Goal: Use online tool/utility: Utilize a website feature to perform a specific function

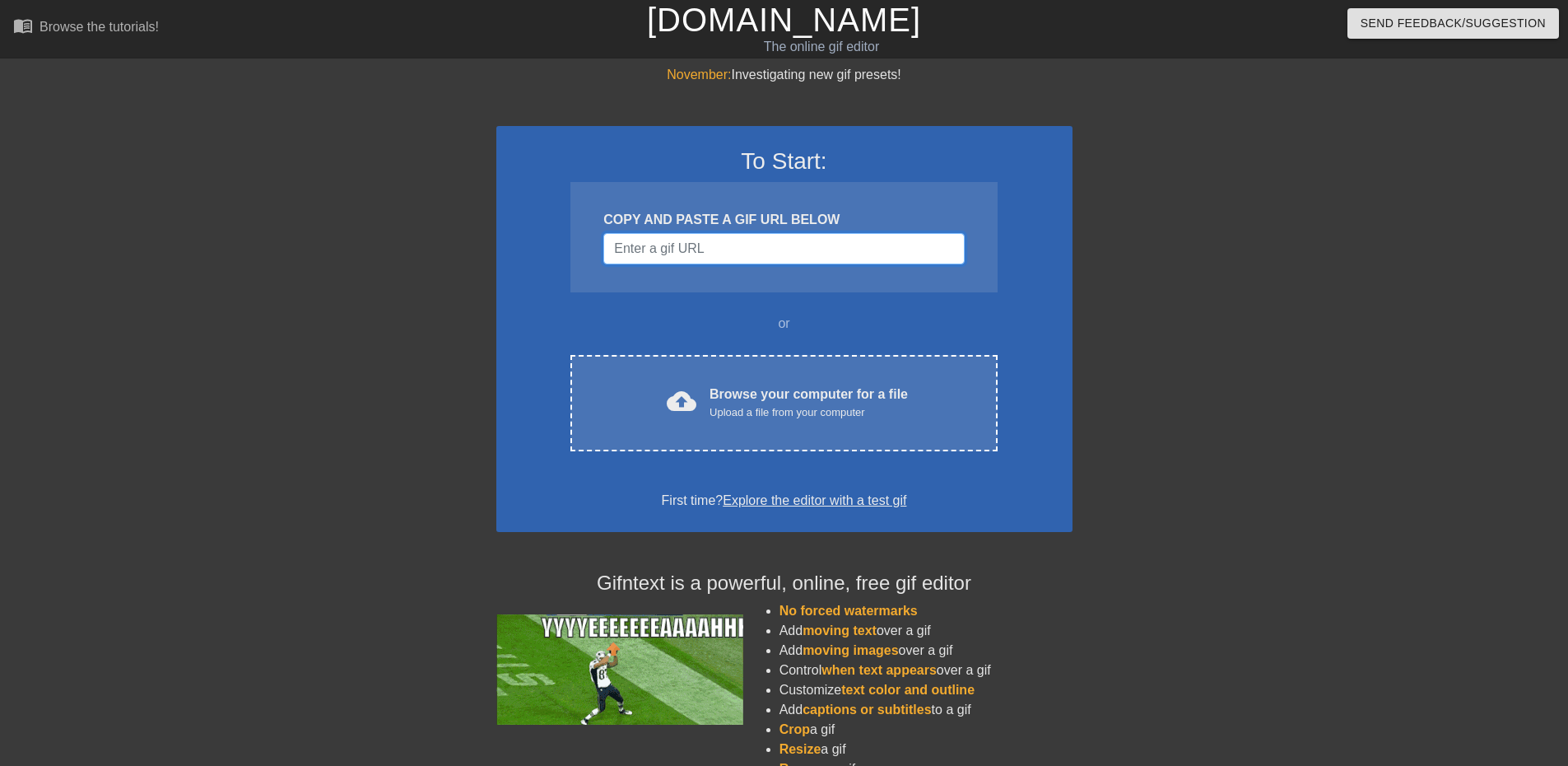
click at [761, 246] on input "Username" at bounding box center [784, 248] width 360 height 31
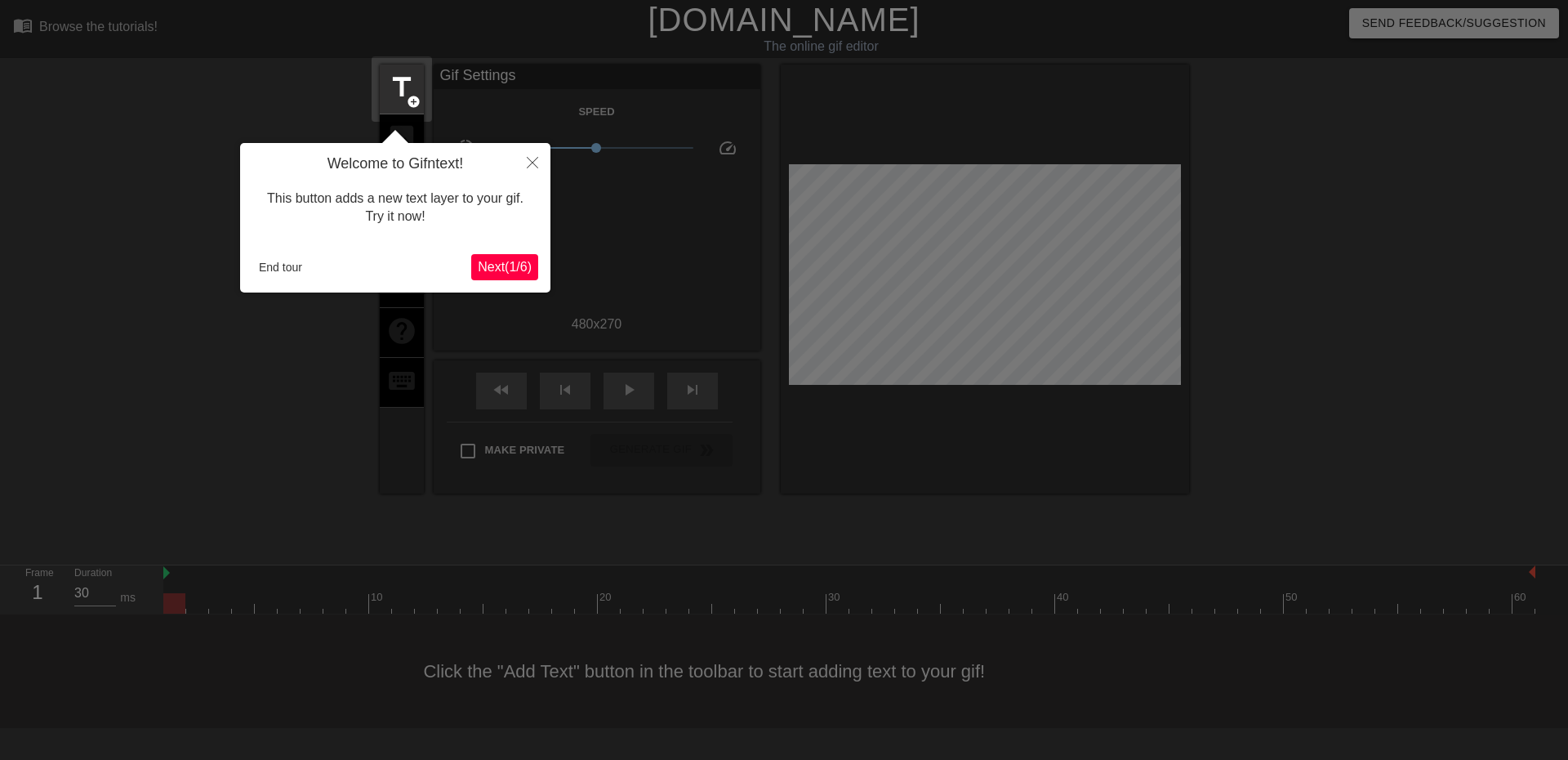
click at [494, 272] on span "Next ( 1 / 6 )" at bounding box center [504, 266] width 54 height 14
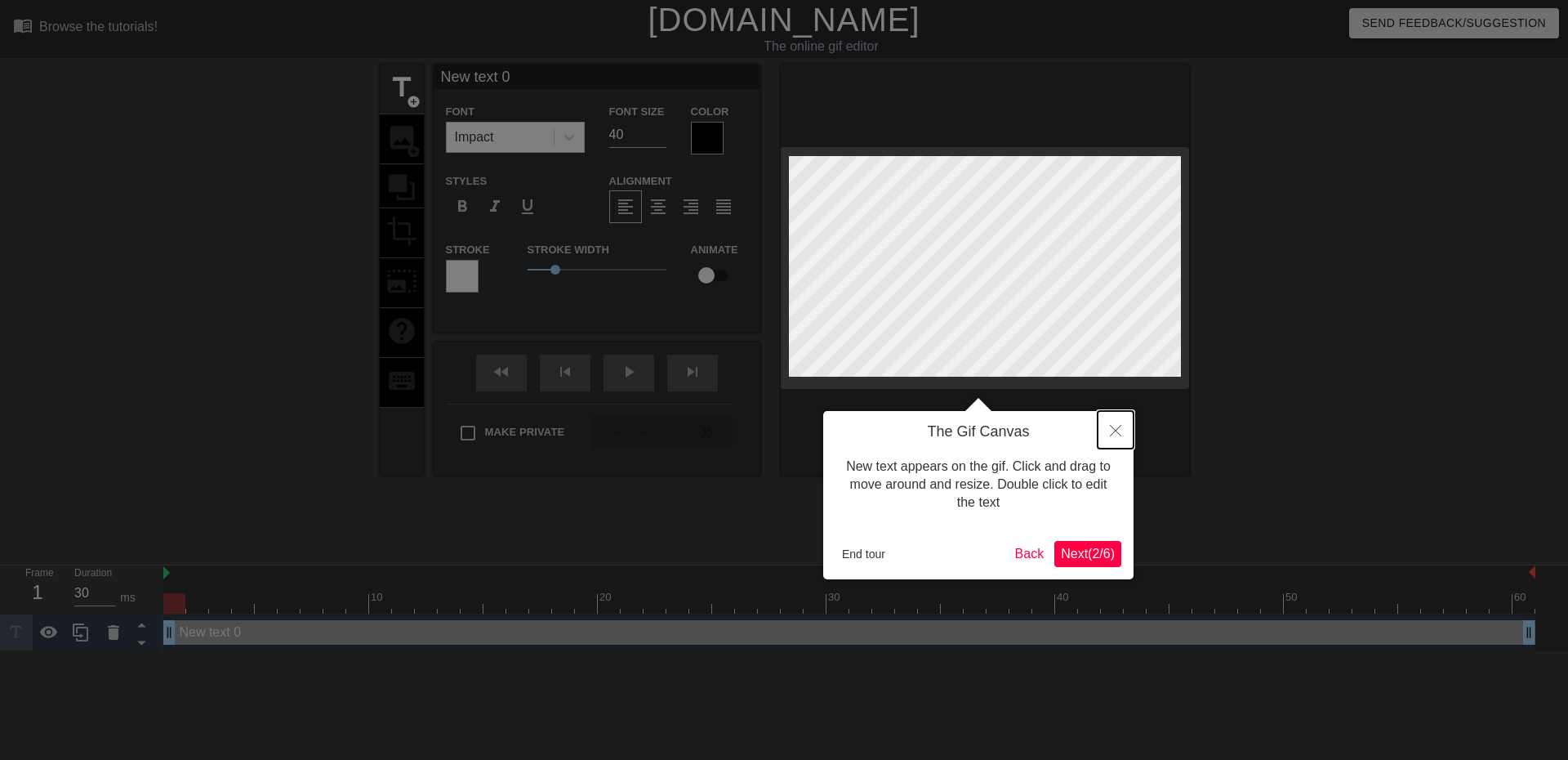
click at [1125, 422] on button "Close" at bounding box center [1115, 429] width 36 height 38
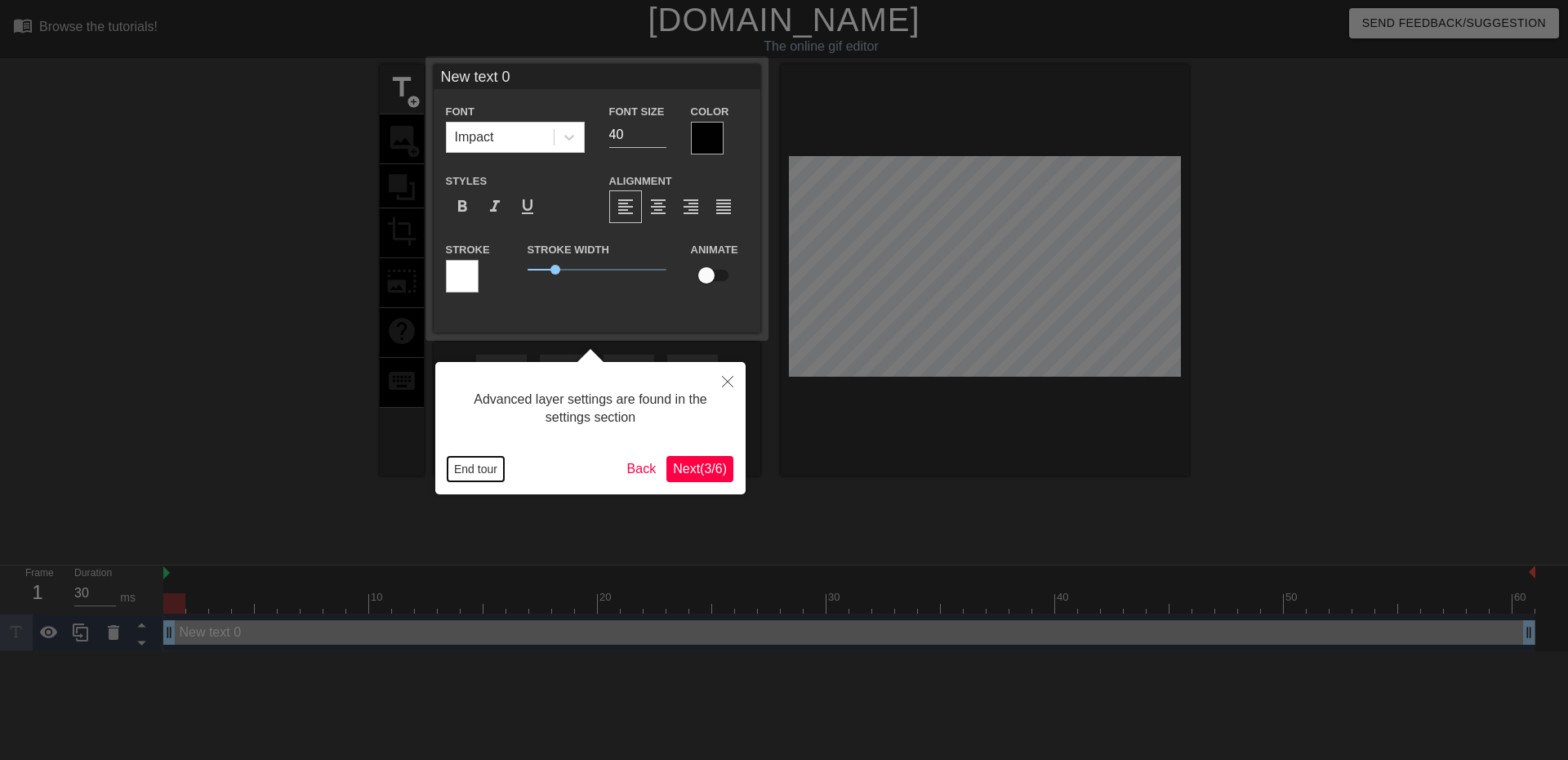
click at [482, 464] on button "End tour" at bounding box center [475, 469] width 57 height 24
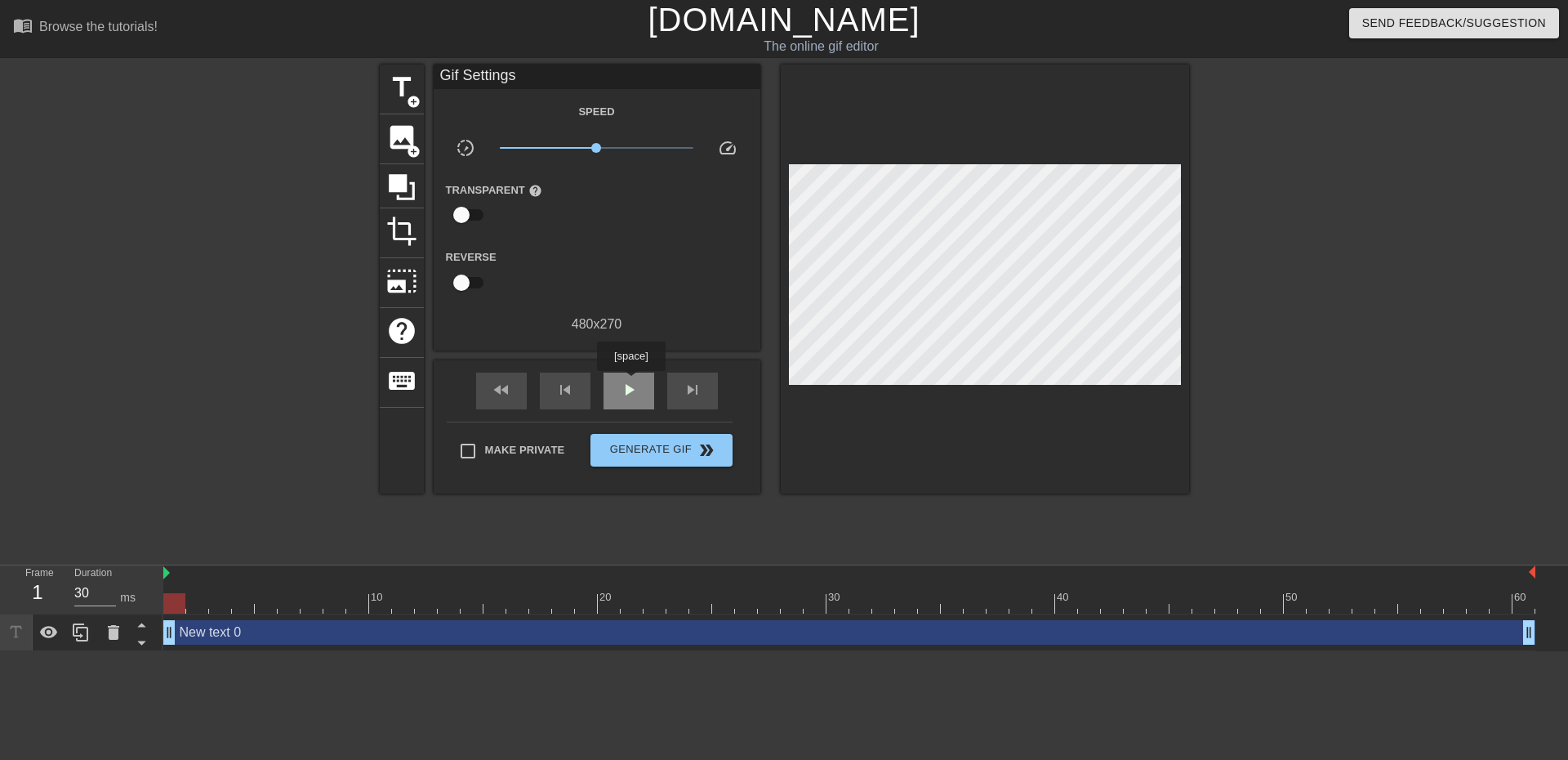
click at [630, 382] on div "play_arrow" at bounding box center [628, 391] width 51 height 37
type input "30"
click at [633, 384] on span "pause" at bounding box center [628, 389] width 19 height 19
click at [172, 602] on div at bounding box center [849, 603] width 1372 height 20
click at [397, 89] on span "title" at bounding box center [401, 87] width 31 height 31
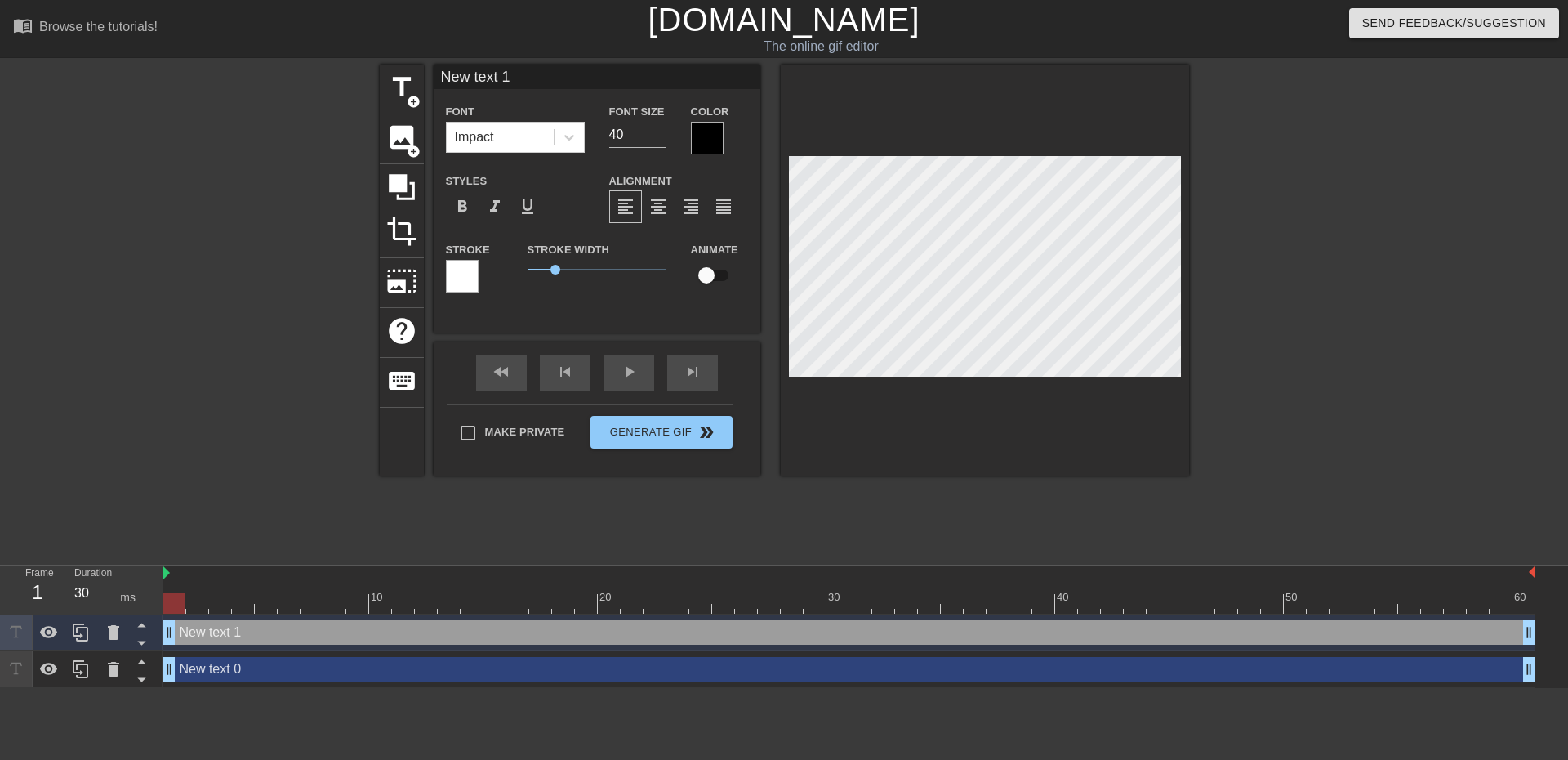
scroll to position [3, 3]
type input "New txt 1"
type textarea "New txt 1"
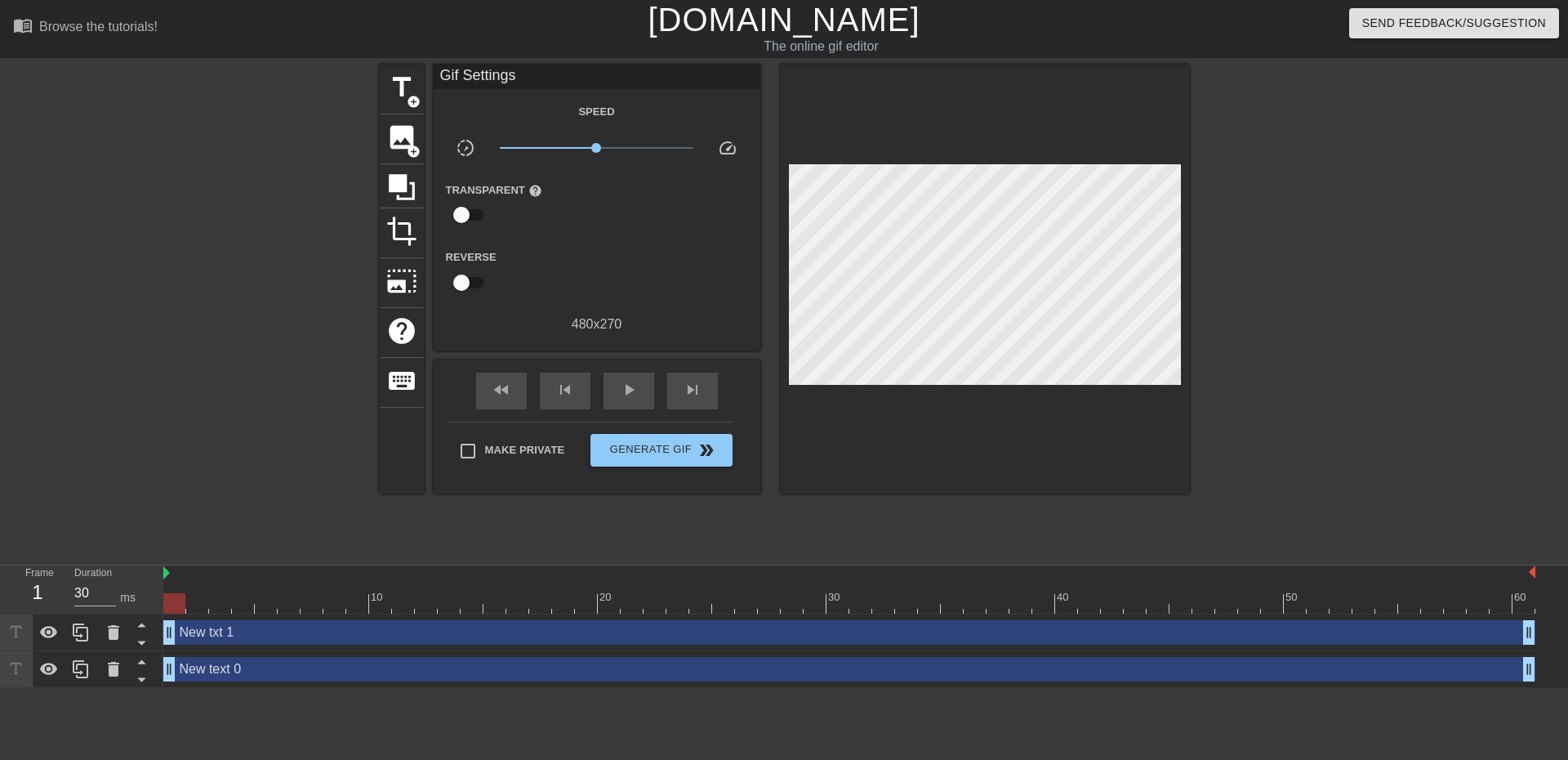
click at [1224, 127] on div at bounding box center [1331, 310] width 245 height 490
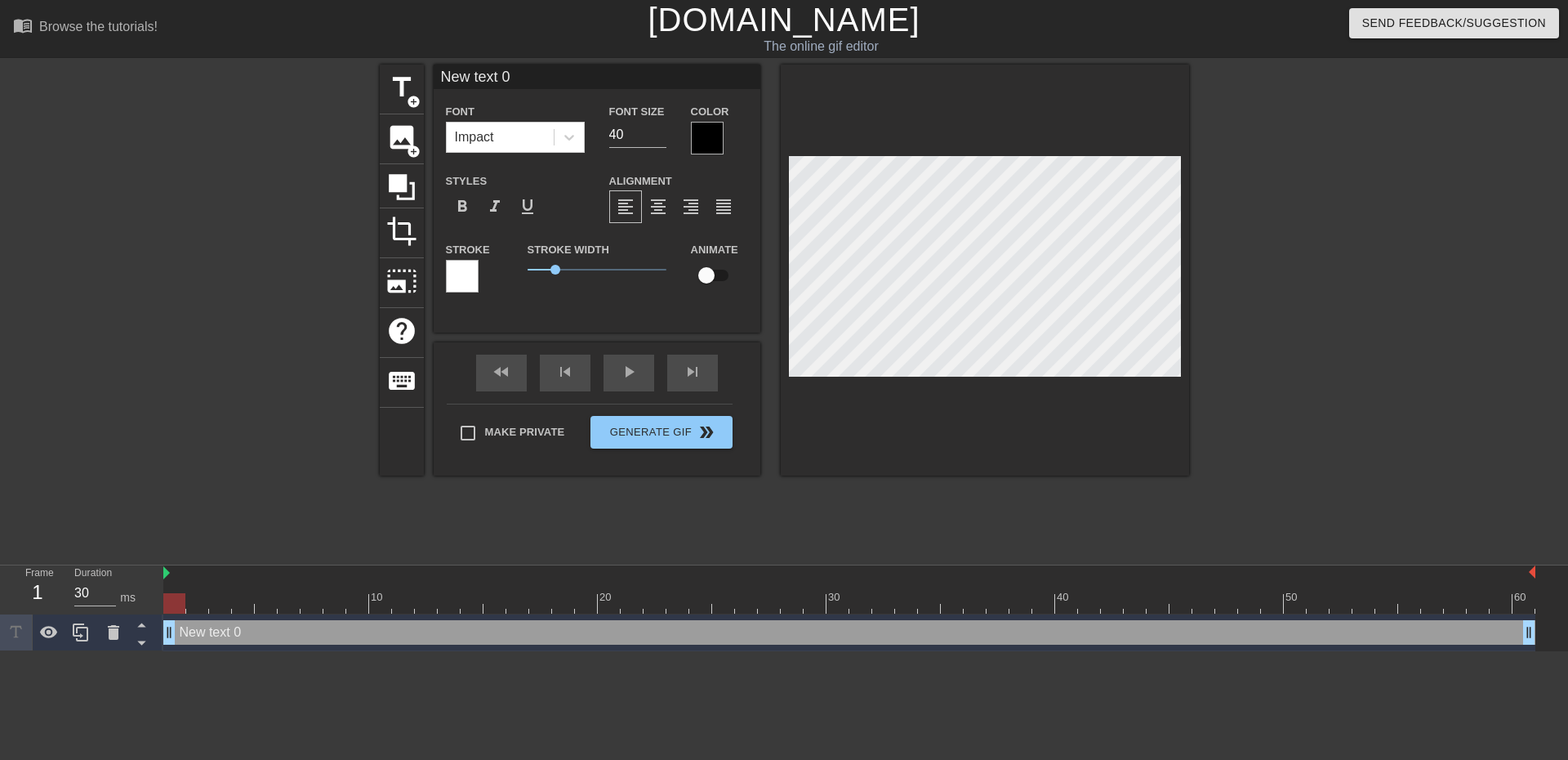
scroll to position [3, 4]
type input "A"
type textarea "A"
type input "AS"
type textarea "AS"
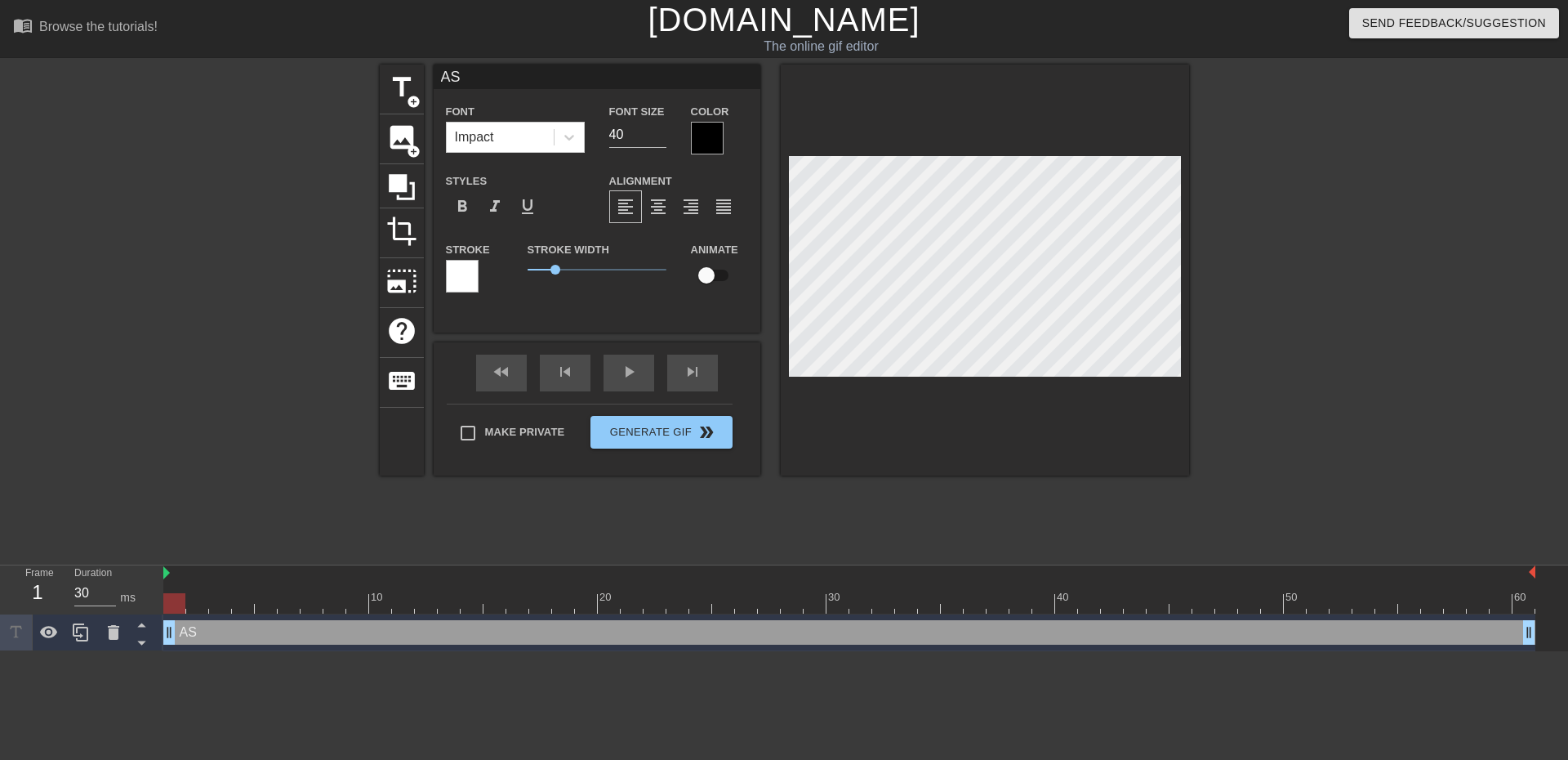
type input "ASN"
type textarea "ASN"
type input "ASNs"
type textarea "ASNs"
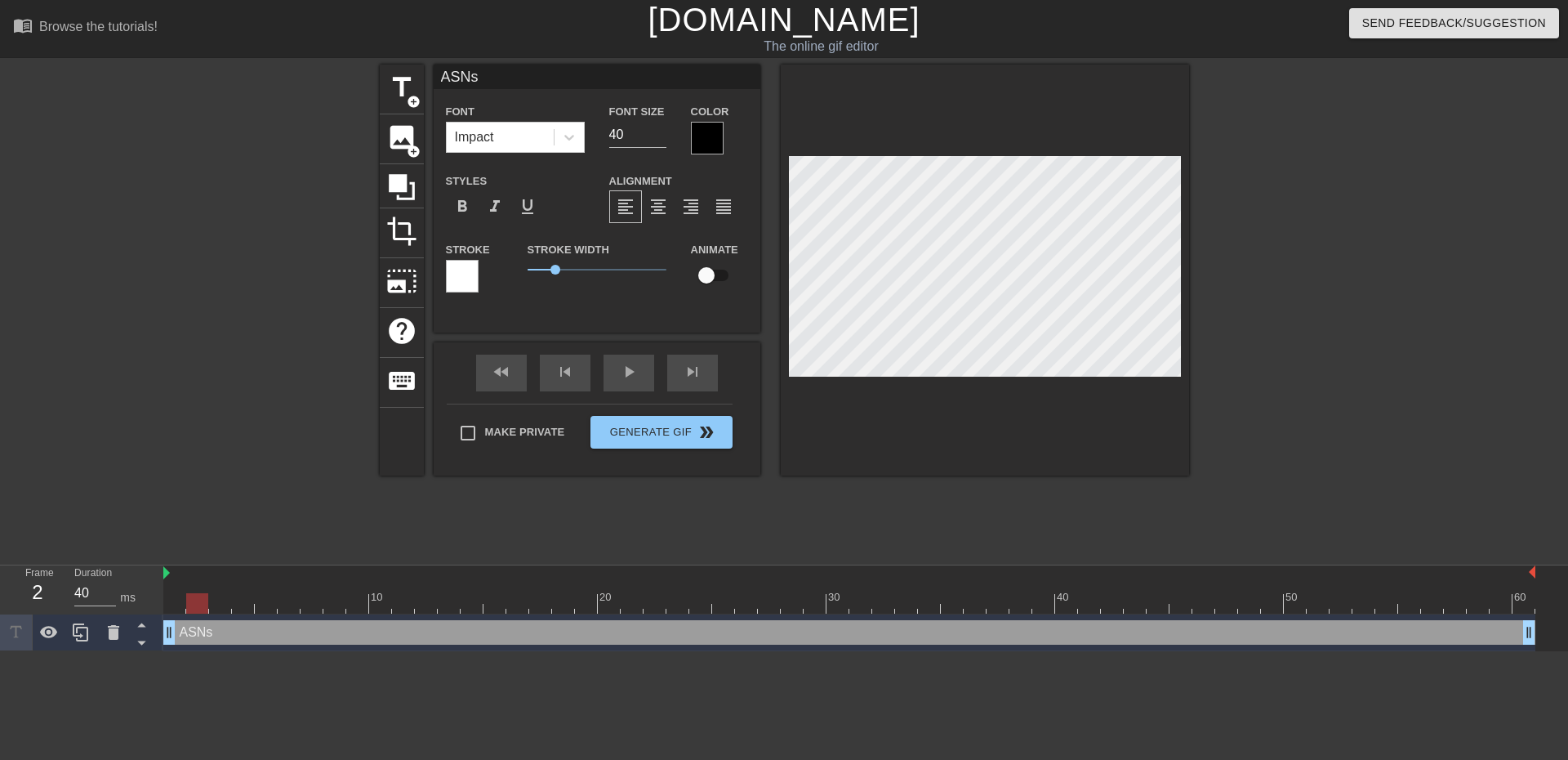
click at [194, 605] on div at bounding box center [849, 603] width 1372 height 20
click at [225, 608] on div at bounding box center [849, 603] width 1372 height 20
click at [265, 609] on div at bounding box center [849, 603] width 1372 height 20
click at [247, 609] on div at bounding box center [849, 603] width 1372 height 20
click at [265, 609] on div at bounding box center [849, 603] width 1372 height 20
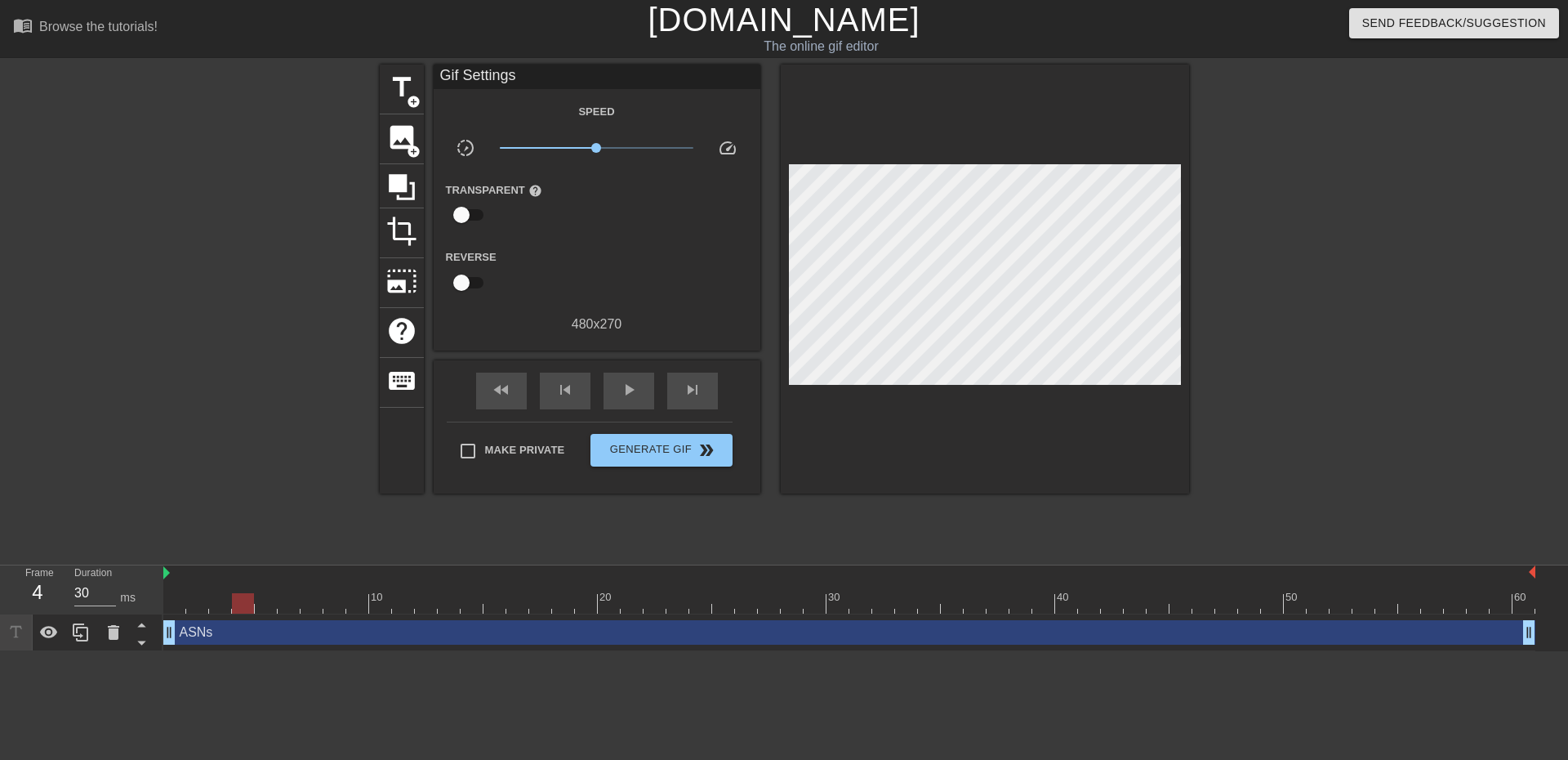
click at [236, 602] on div at bounding box center [849, 603] width 1372 height 20
click at [215, 607] on div at bounding box center [849, 603] width 1372 height 20
click at [245, 608] on div at bounding box center [849, 603] width 1372 height 20
click at [267, 613] on div at bounding box center [849, 603] width 1372 height 20
drag, startPoint x: 171, startPoint y: 634, endPoint x: 259, endPoint y: 632, distance: 88.0
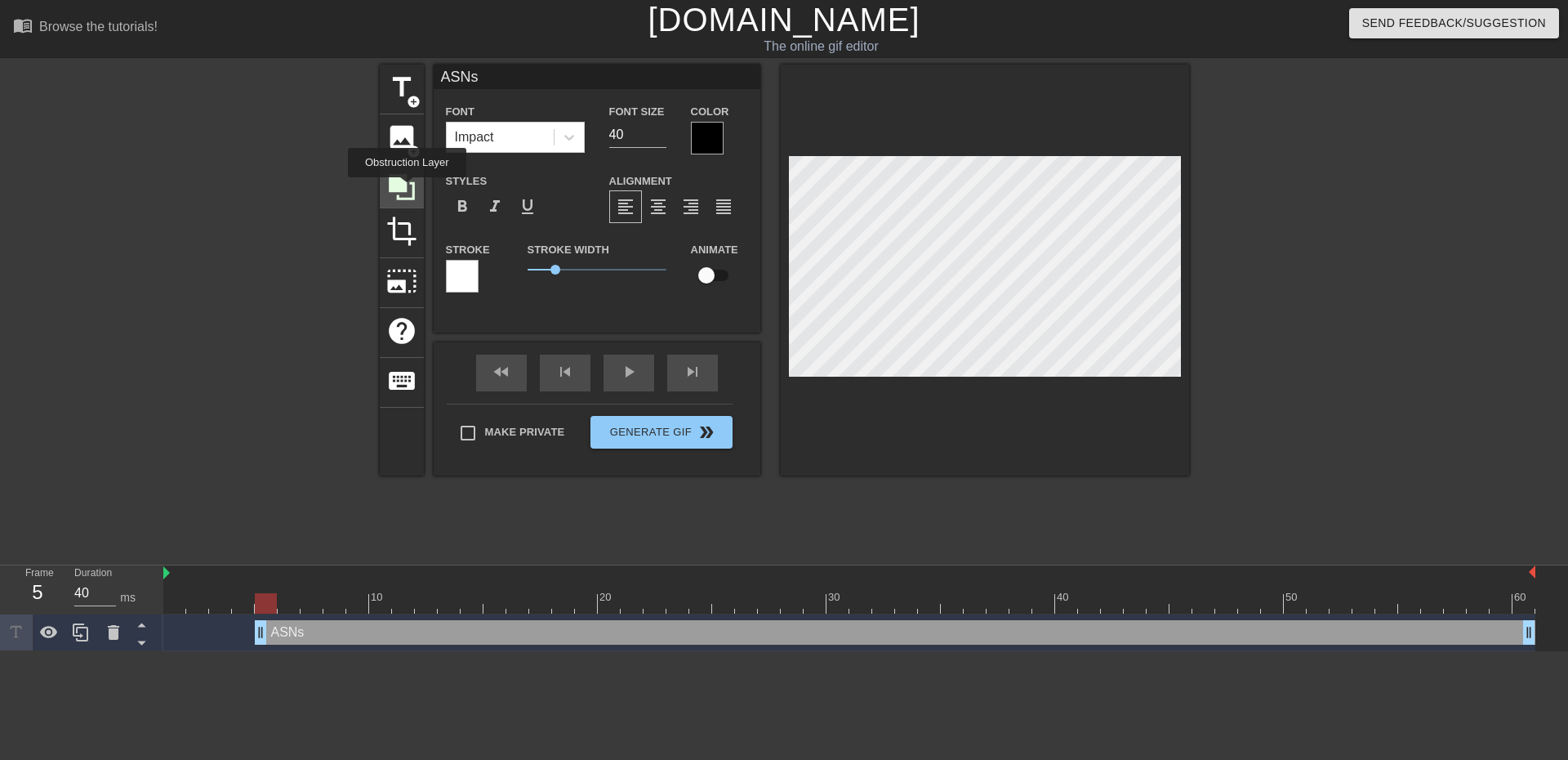
click at [407, 189] on icon at bounding box center [401, 186] width 31 height 31
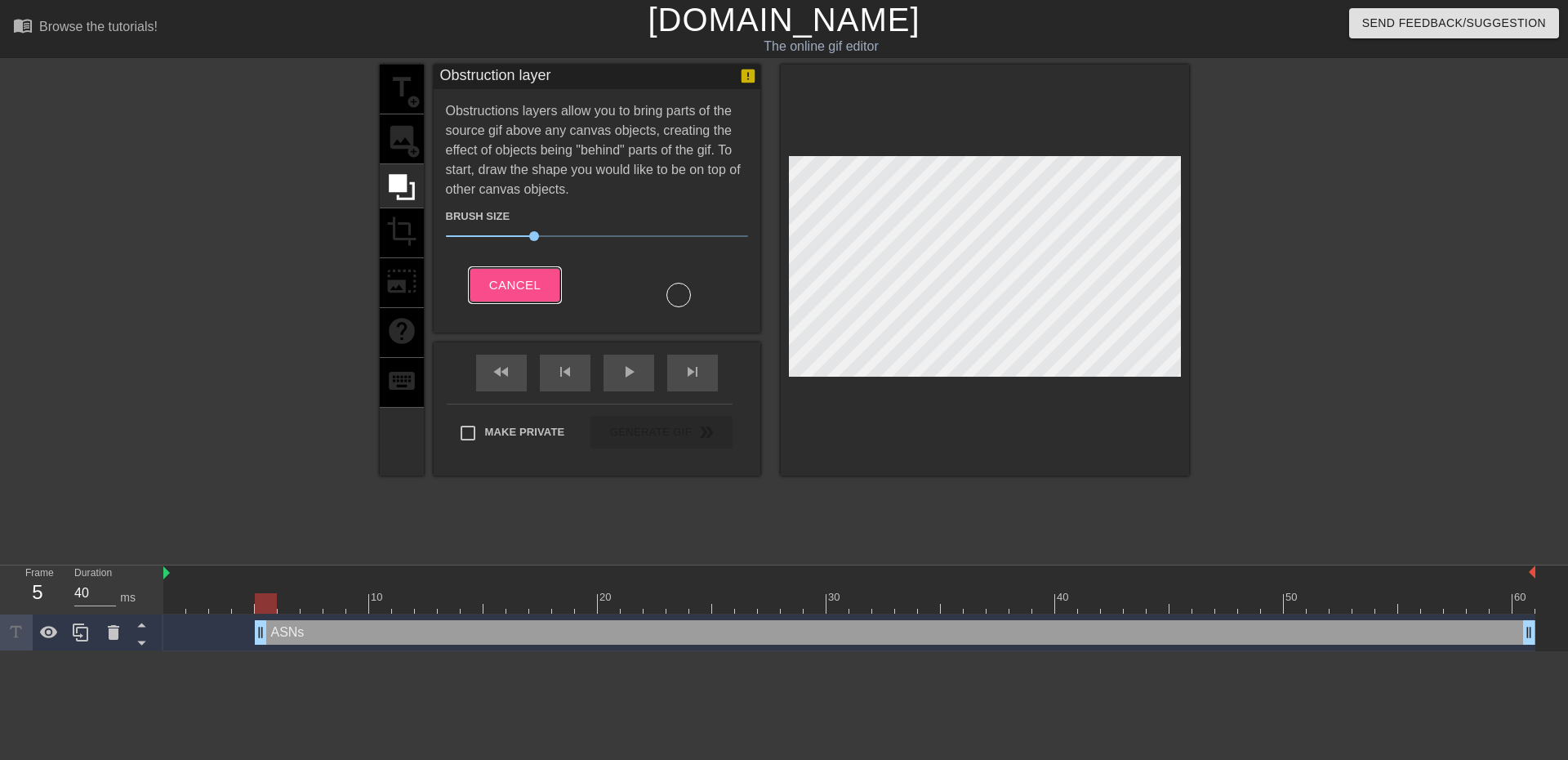
click at [494, 285] on span "Cancel" at bounding box center [515, 285] width 52 height 21
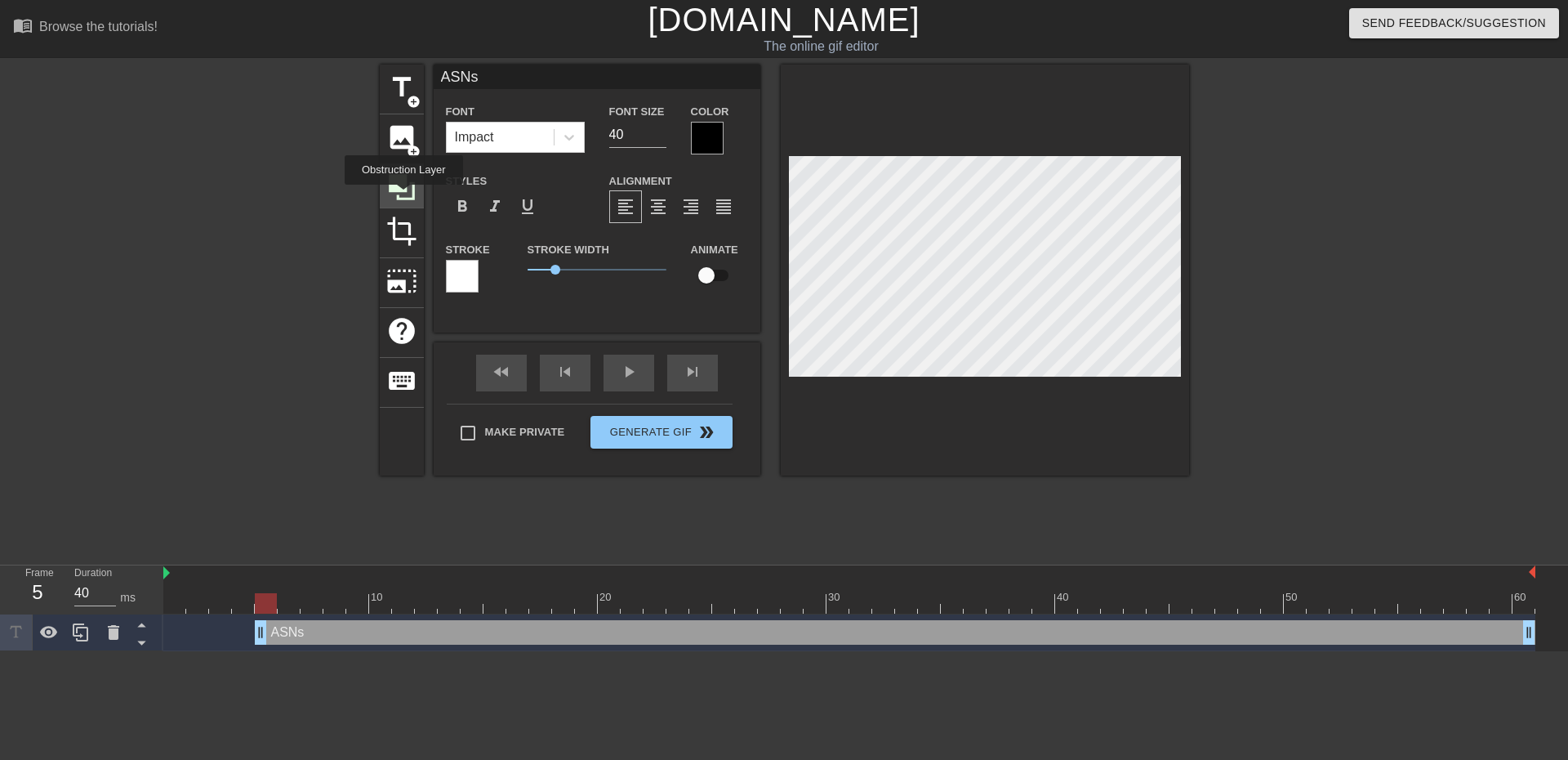
click at [403, 196] on icon at bounding box center [401, 187] width 26 height 26
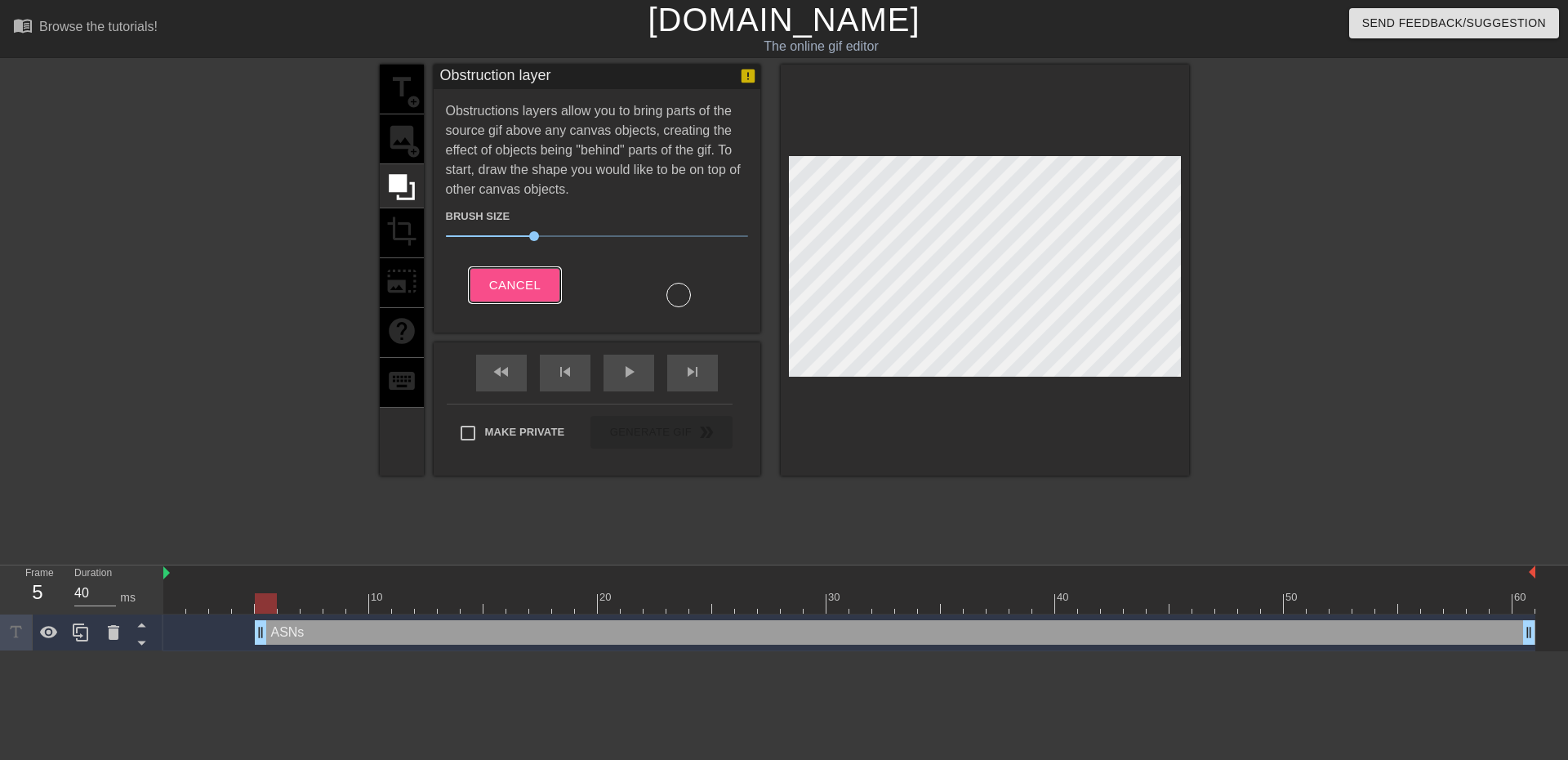
click at [514, 297] on button "Cancel" at bounding box center [515, 285] width 91 height 34
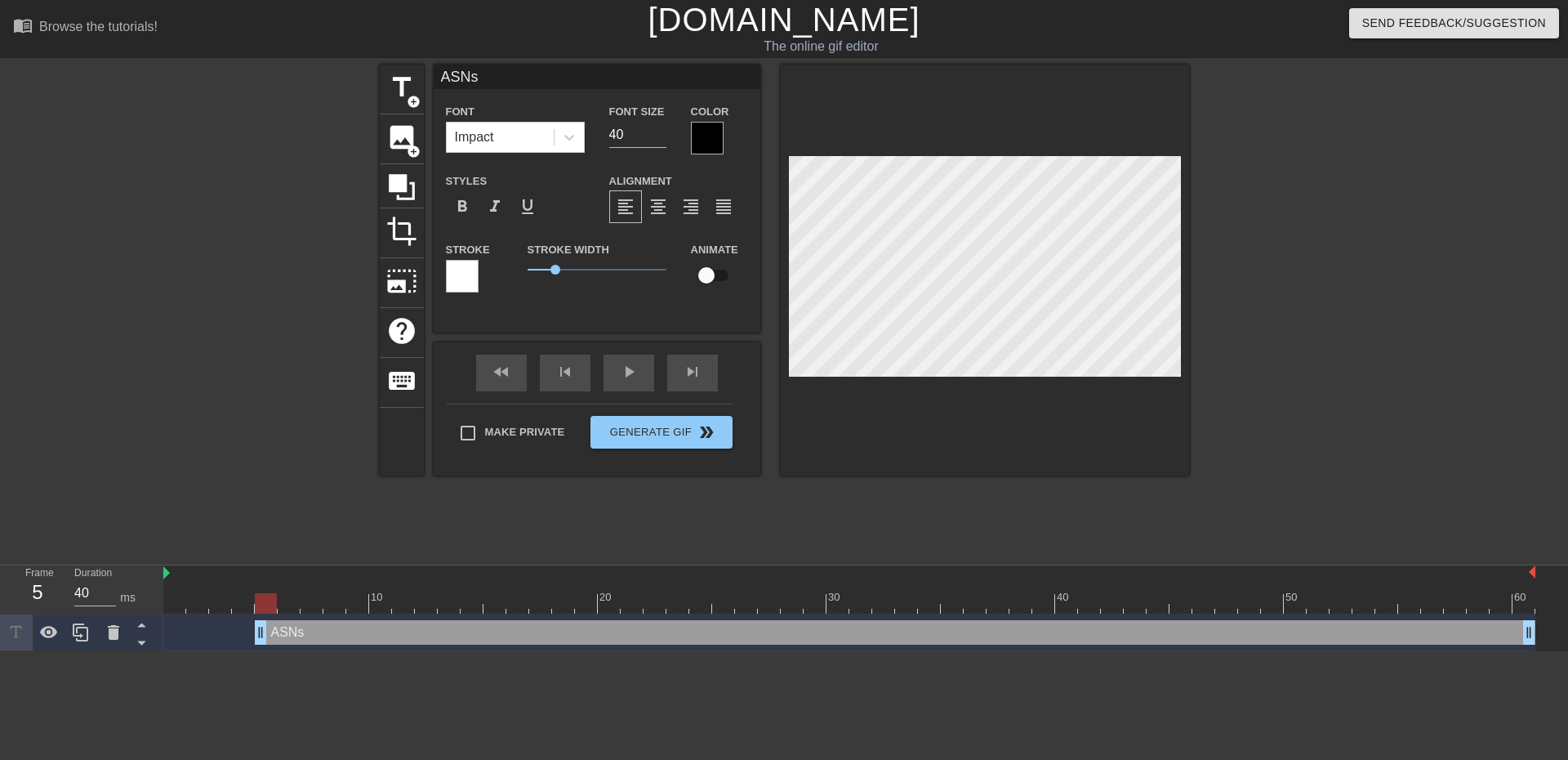
click at [1264, 291] on div at bounding box center [1331, 310] width 245 height 490
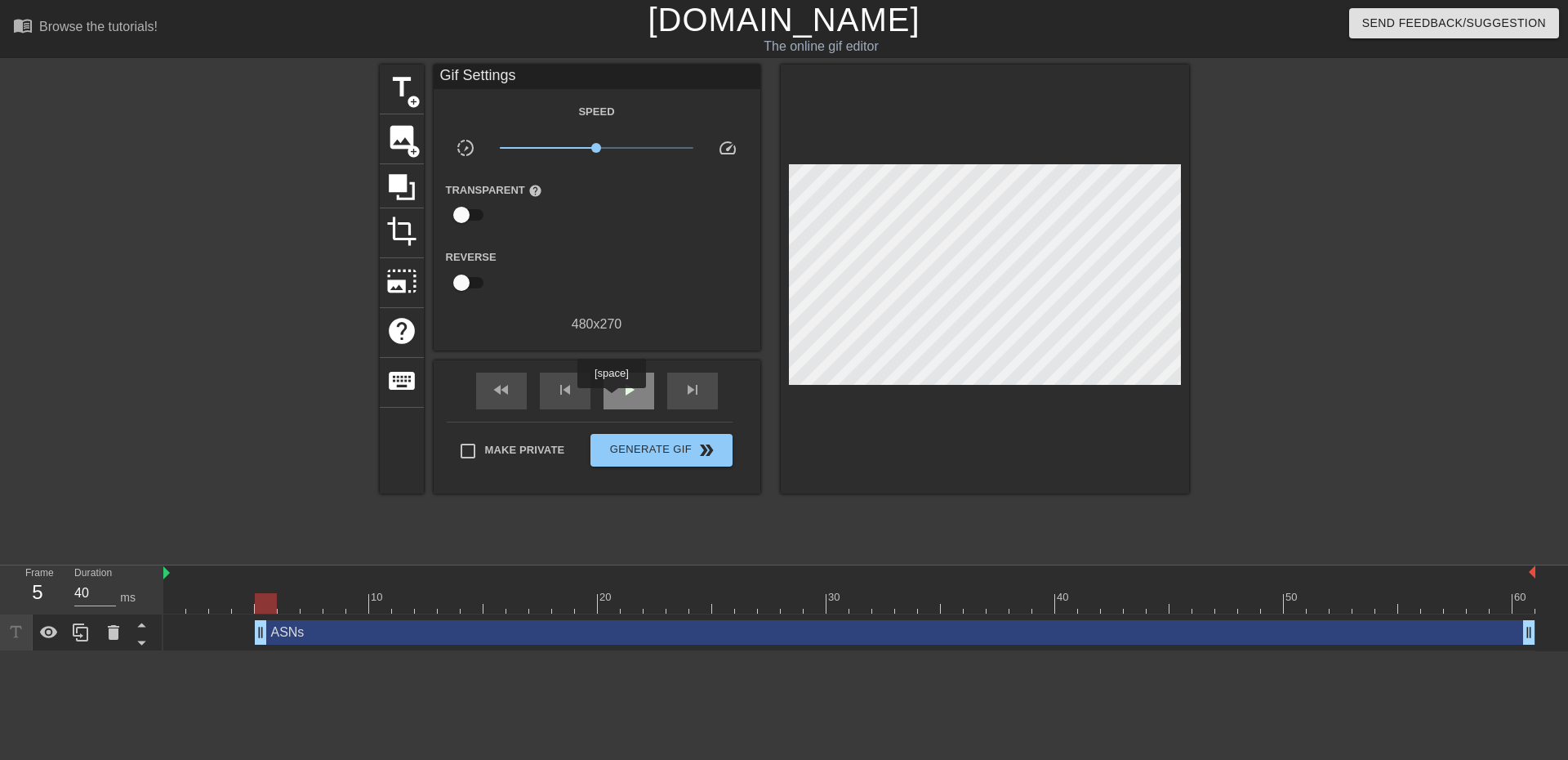
click at [611, 399] on div "play_arrow" at bounding box center [628, 391] width 51 height 37
click at [619, 395] on span "pause" at bounding box center [628, 389] width 19 height 19
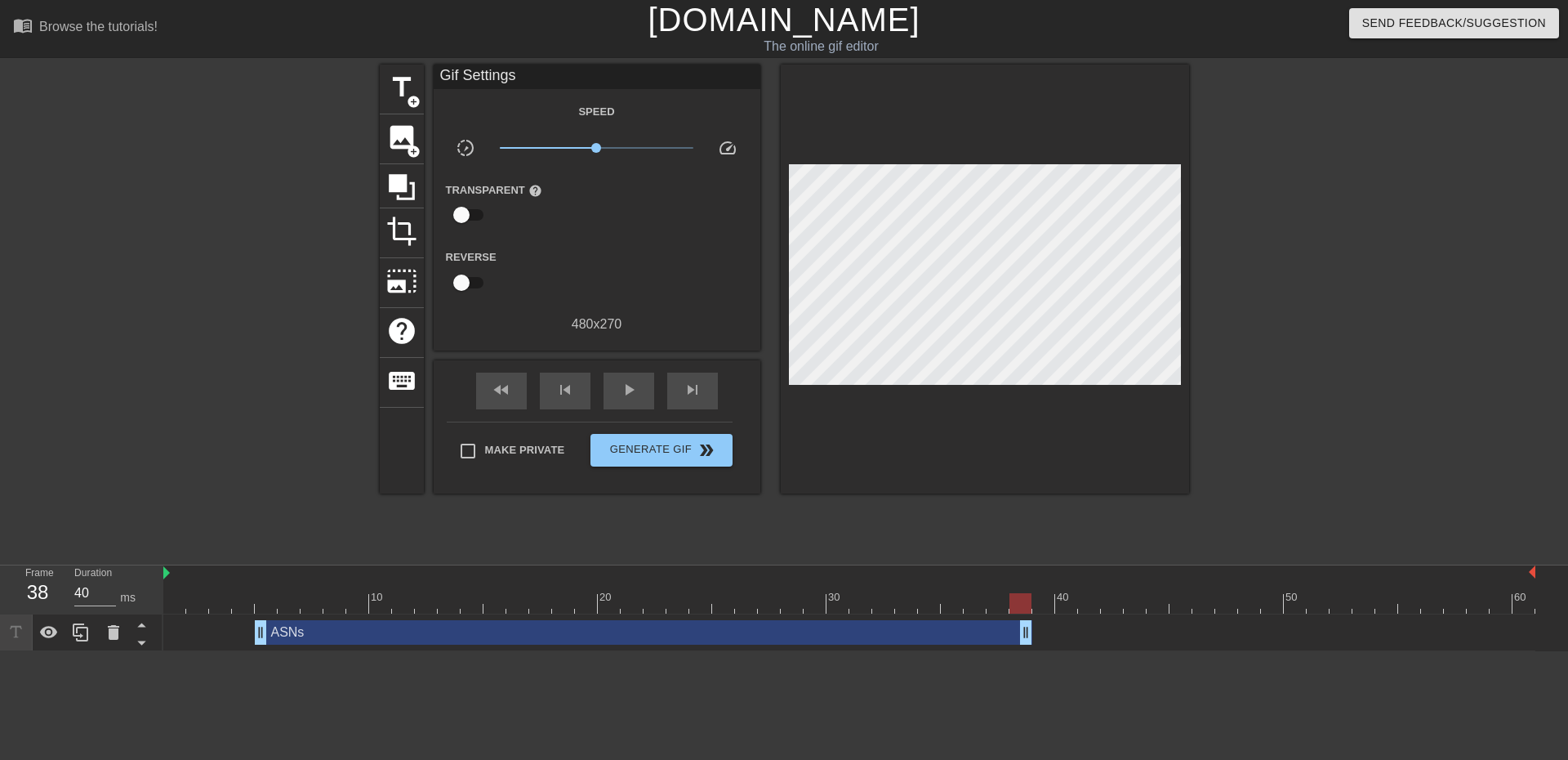
drag, startPoint x: 1524, startPoint y: 636, endPoint x: 1032, endPoint y: 648, distance: 492.1
click at [1032, 648] on div "ASNs drag_handle drag_handle" at bounding box center [849, 633] width 1372 height 37
click at [639, 384] on div "play_arrow" at bounding box center [628, 391] width 51 height 37
type input "30"
click at [662, 448] on span "Generate Gif double_arrow" at bounding box center [661, 450] width 128 height 19
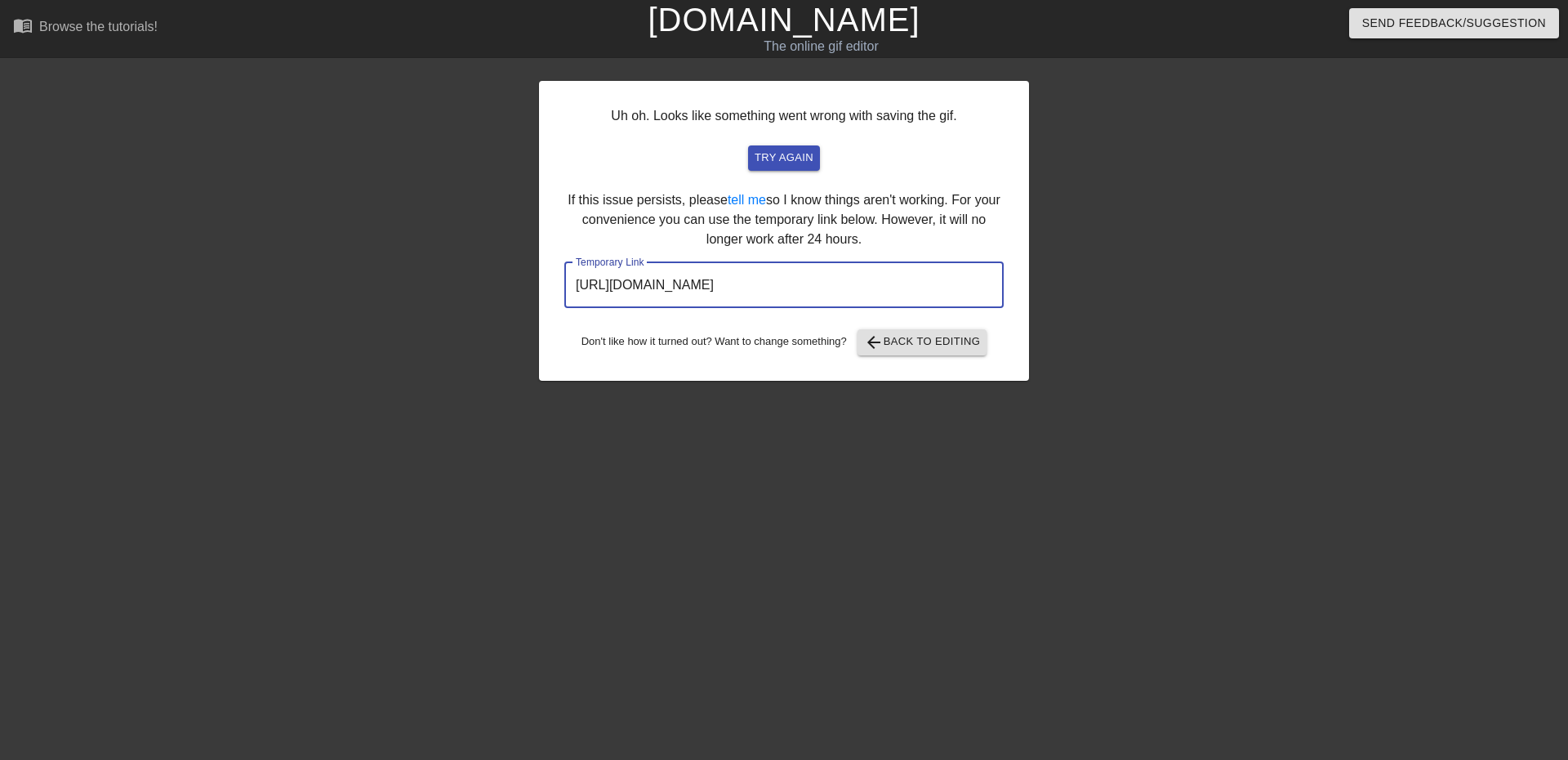
click at [924, 290] on input "[URL][DOMAIN_NAME]" at bounding box center [784, 285] width 439 height 45
drag, startPoint x: 924, startPoint y: 290, endPoint x: 480, endPoint y: 312, distance: 444.5
click at [480, 312] on div "Uh oh. Looks like something went wrong with saving the gif. try again If this i…" at bounding box center [784, 310] width 1568 height 490
click at [816, 285] on input "[URL][DOMAIN_NAME]" at bounding box center [784, 285] width 439 height 45
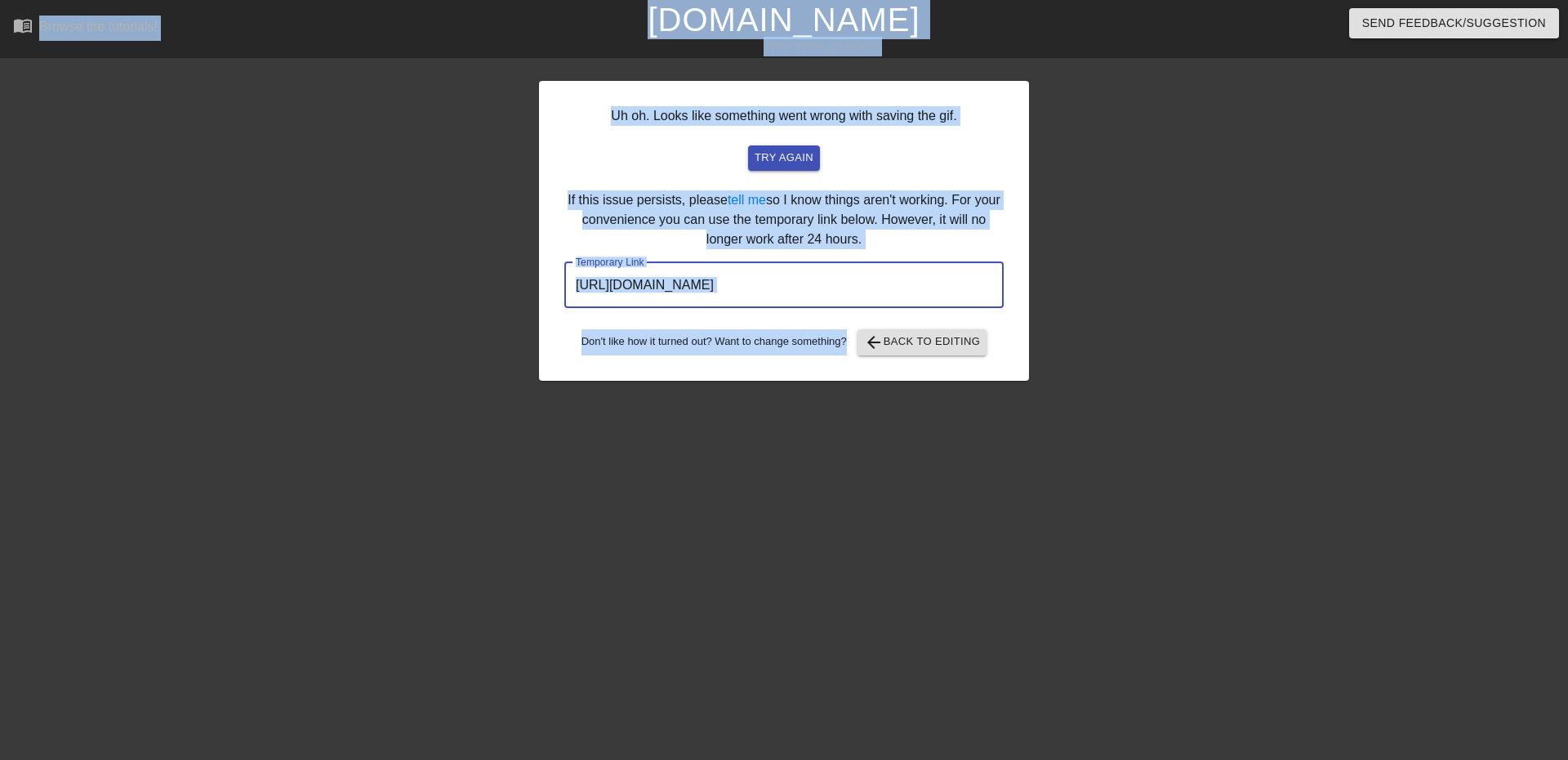
click at [816, 285] on input "[URL][DOMAIN_NAME]" at bounding box center [784, 285] width 439 height 45
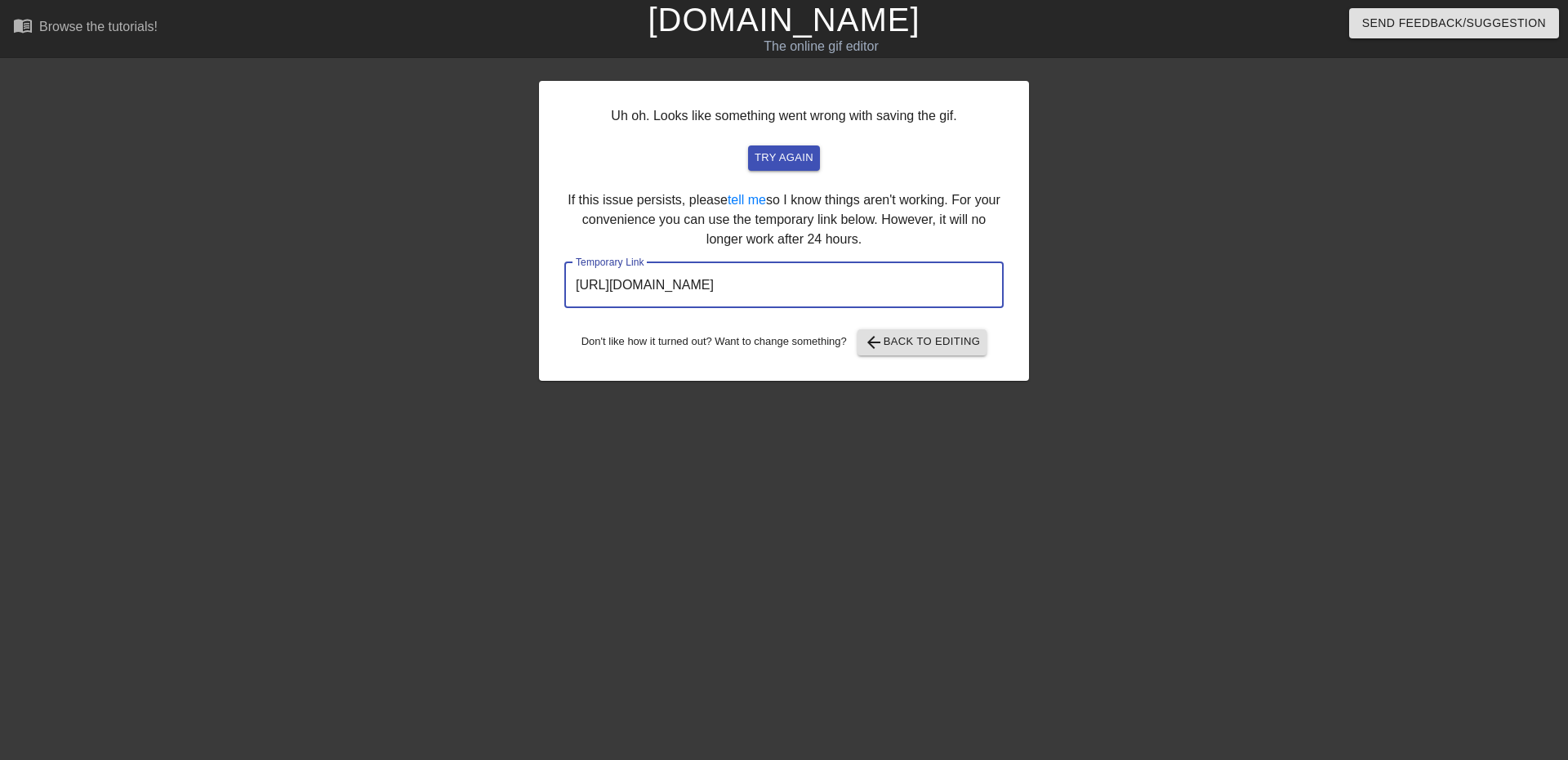
drag, startPoint x: 920, startPoint y: 285, endPoint x: 545, endPoint y: 280, distance: 375.0
click at [545, 280] on div "Uh oh. Looks like something went wrong with saving the gif. try again If this i…" at bounding box center [784, 230] width 490 height 299
